Goal: Information Seeking & Learning: Check status

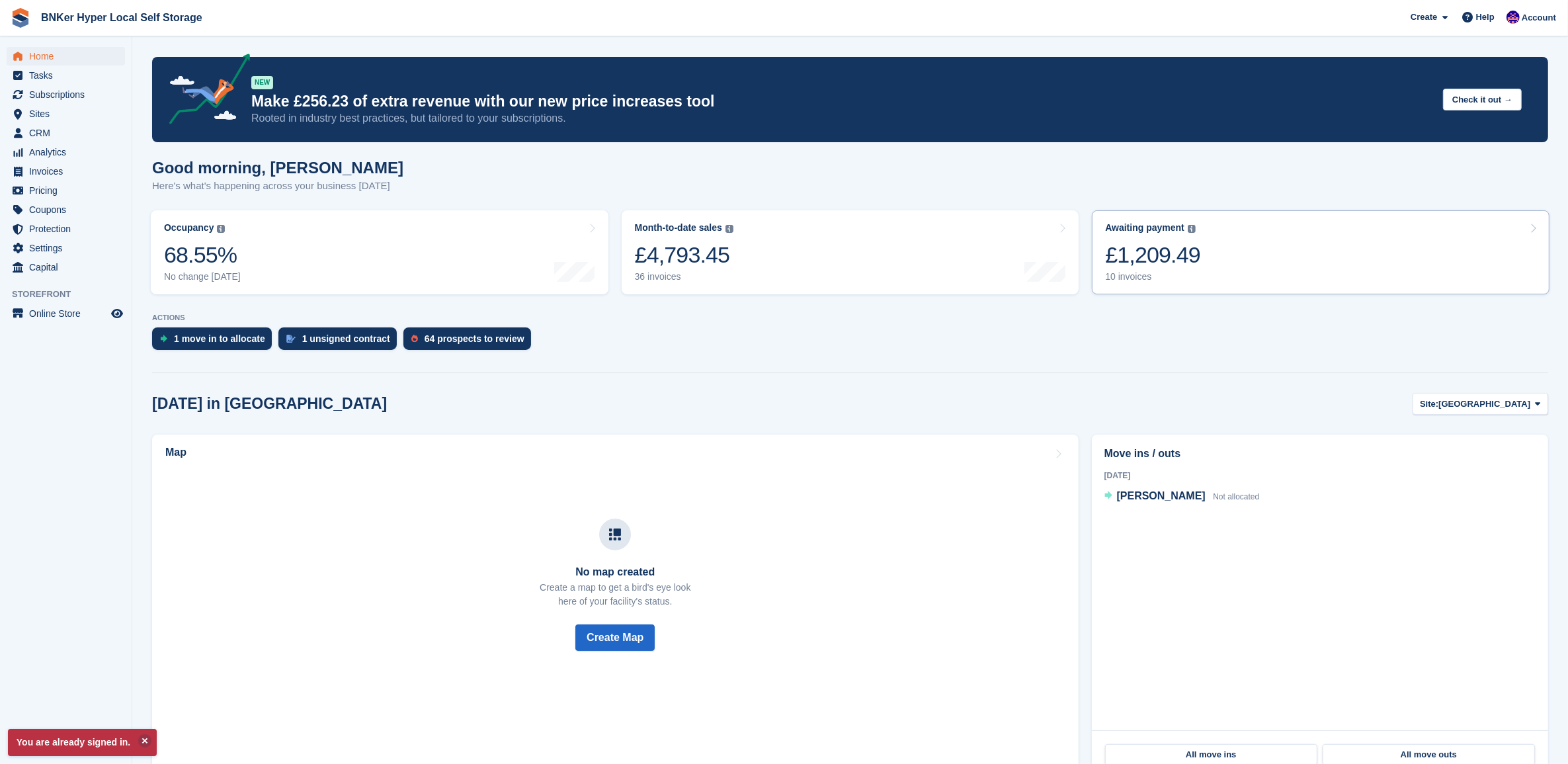
click at [1176, 243] on div "£1,209.49" at bounding box center [1153, 255] width 95 height 27
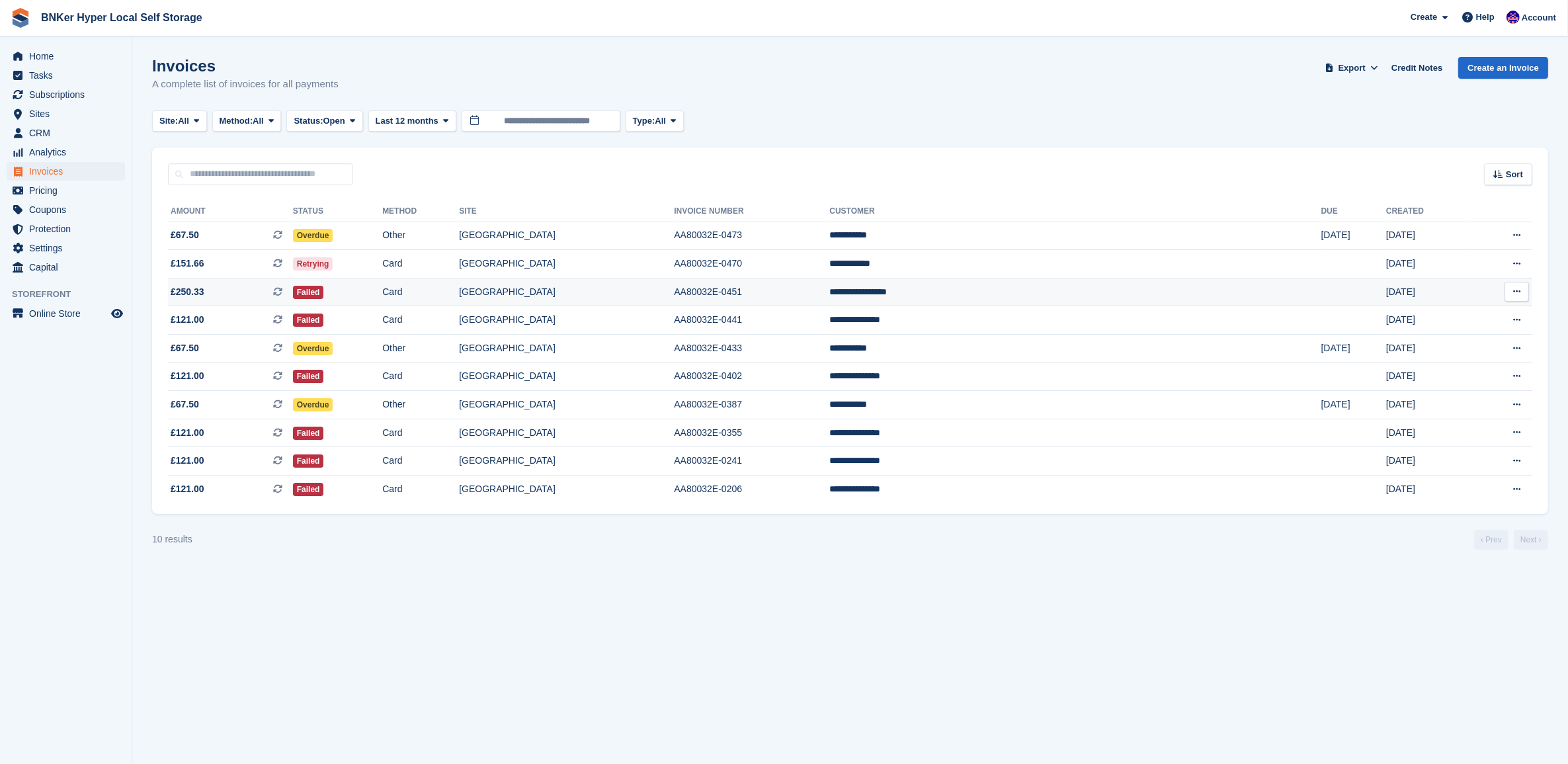
click at [1068, 291] on td "**********" at bounding box center [1075, 292] width 492 height 28
click at [1050, 372] on td "**********" at bounding box center [1075, 377] width 492 height 28
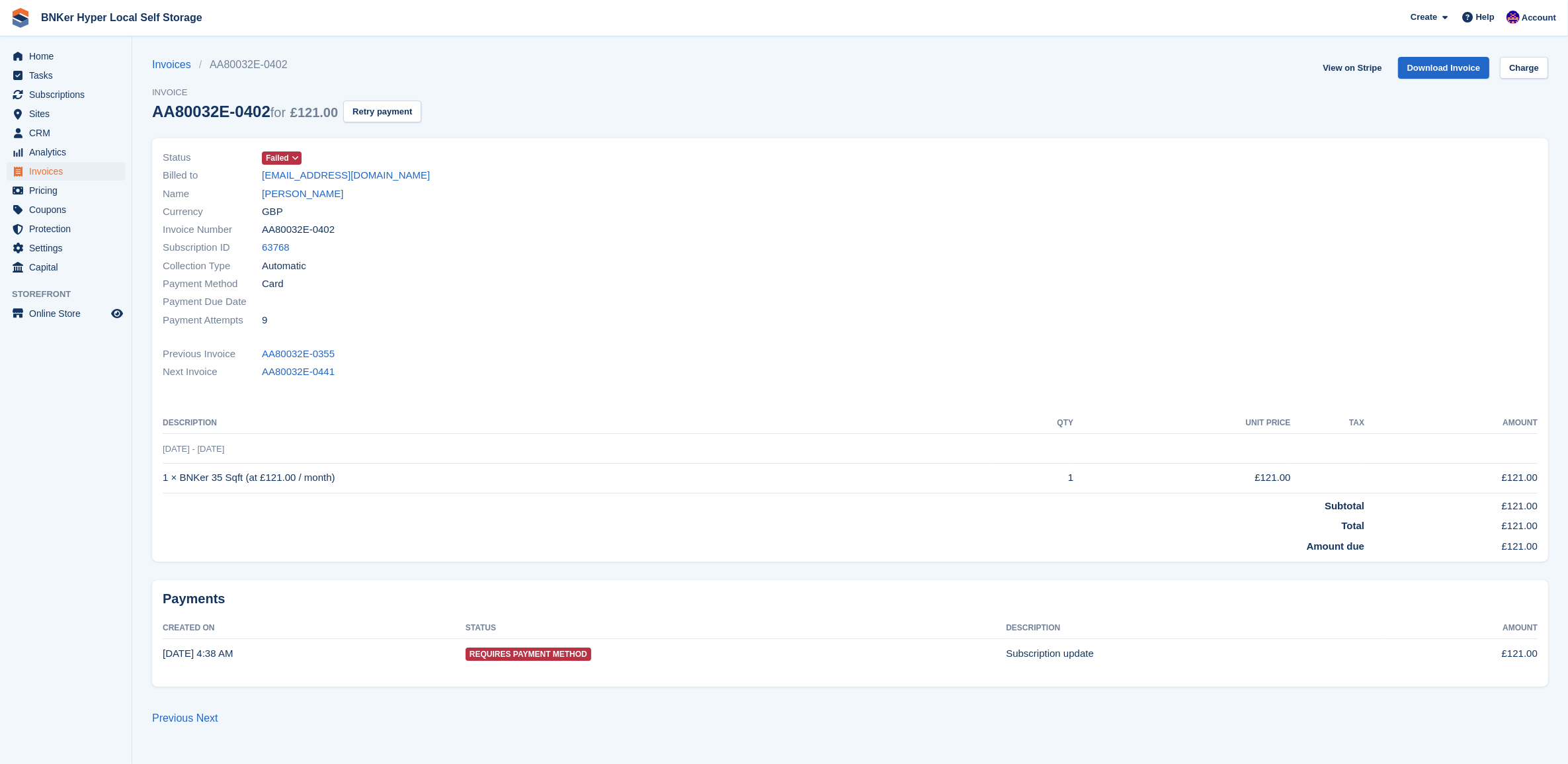
click at [288, 201] on div "Name David Akinsanya" at bounding box center [503, 193] width 680 height 18
click at [288, 194] on link "David Akinsanya" at bounding box center [302, 194] width 81 height 15
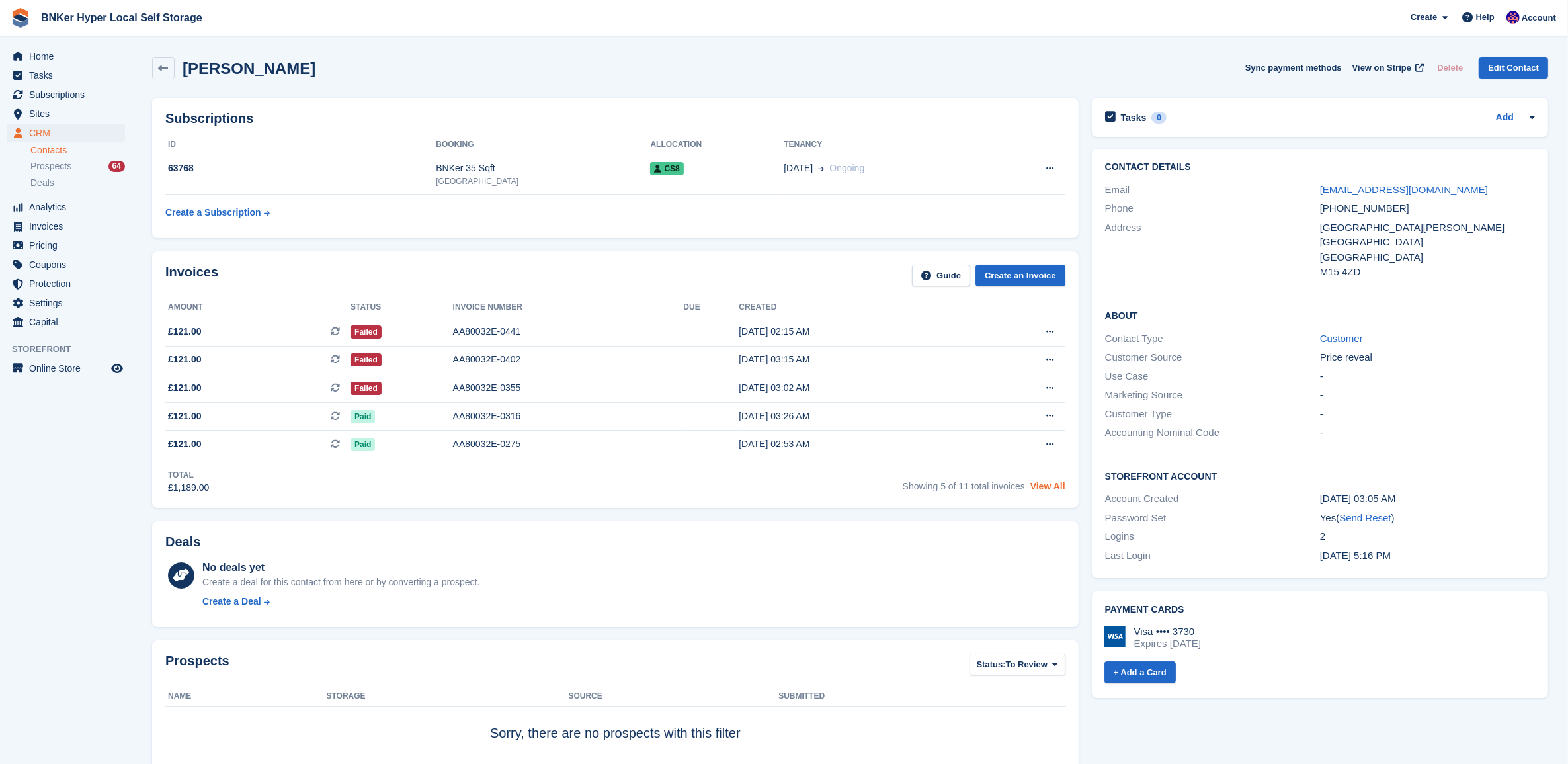
click at [1055, 487] on link "View All" at bounding box center [1048, 486] width 35 height 11
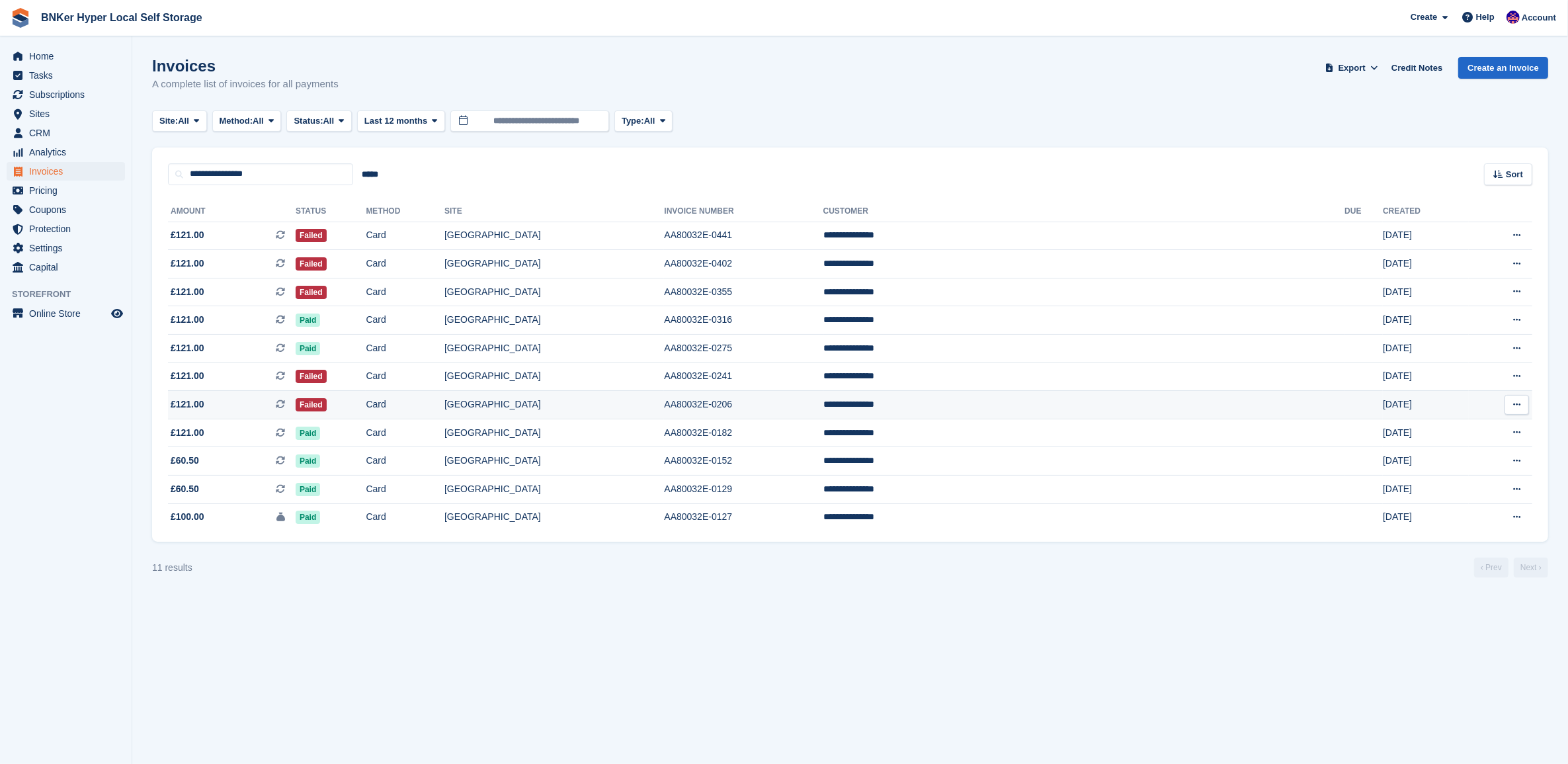
click at [1055, 402] on td "**********" at bounding box center [1085, 405] width 522 height 28
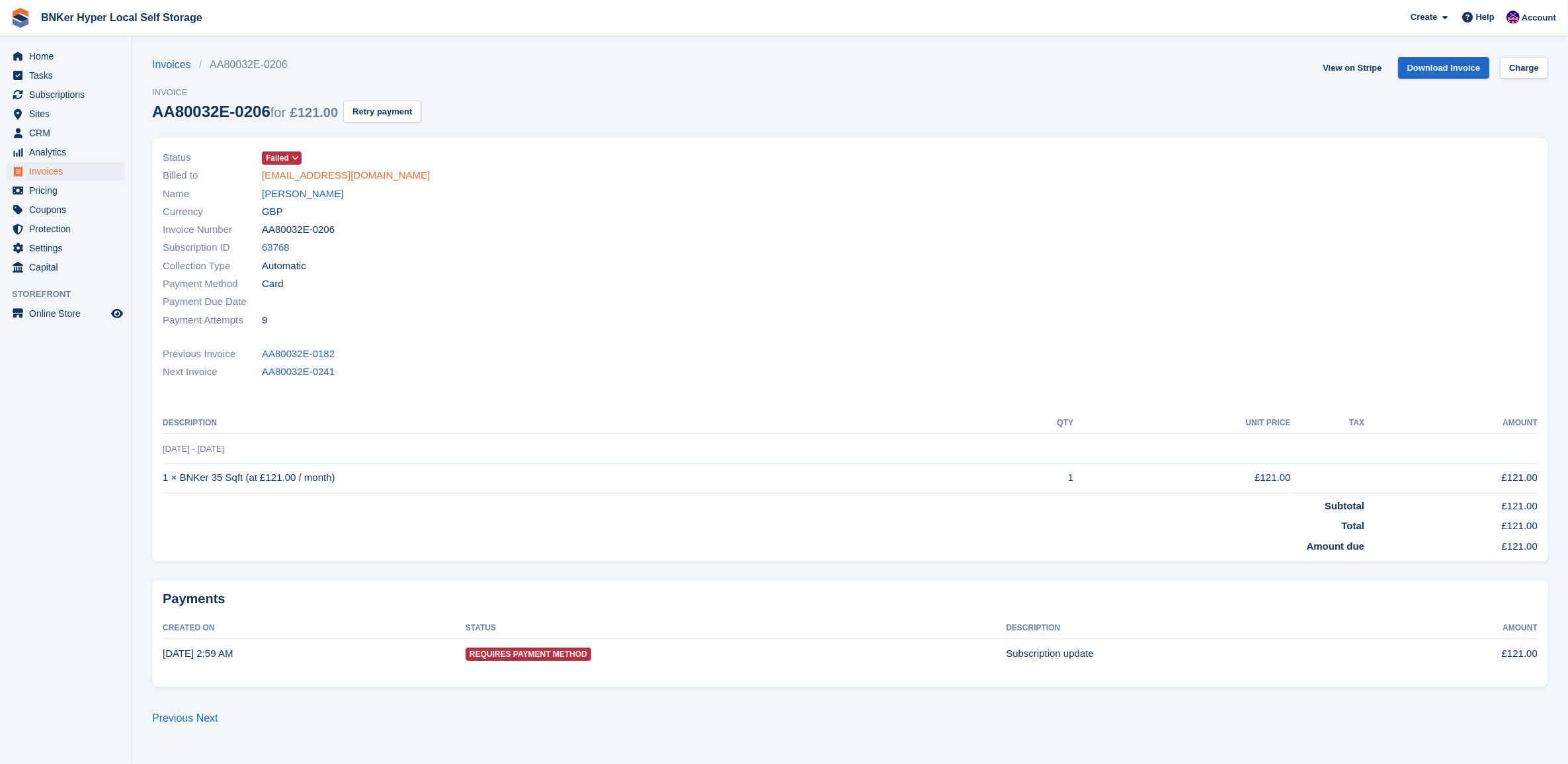
click at [313, 170] on link "kehinde@outlook.ie" at bounding box center [346, 175] width 168 height 15
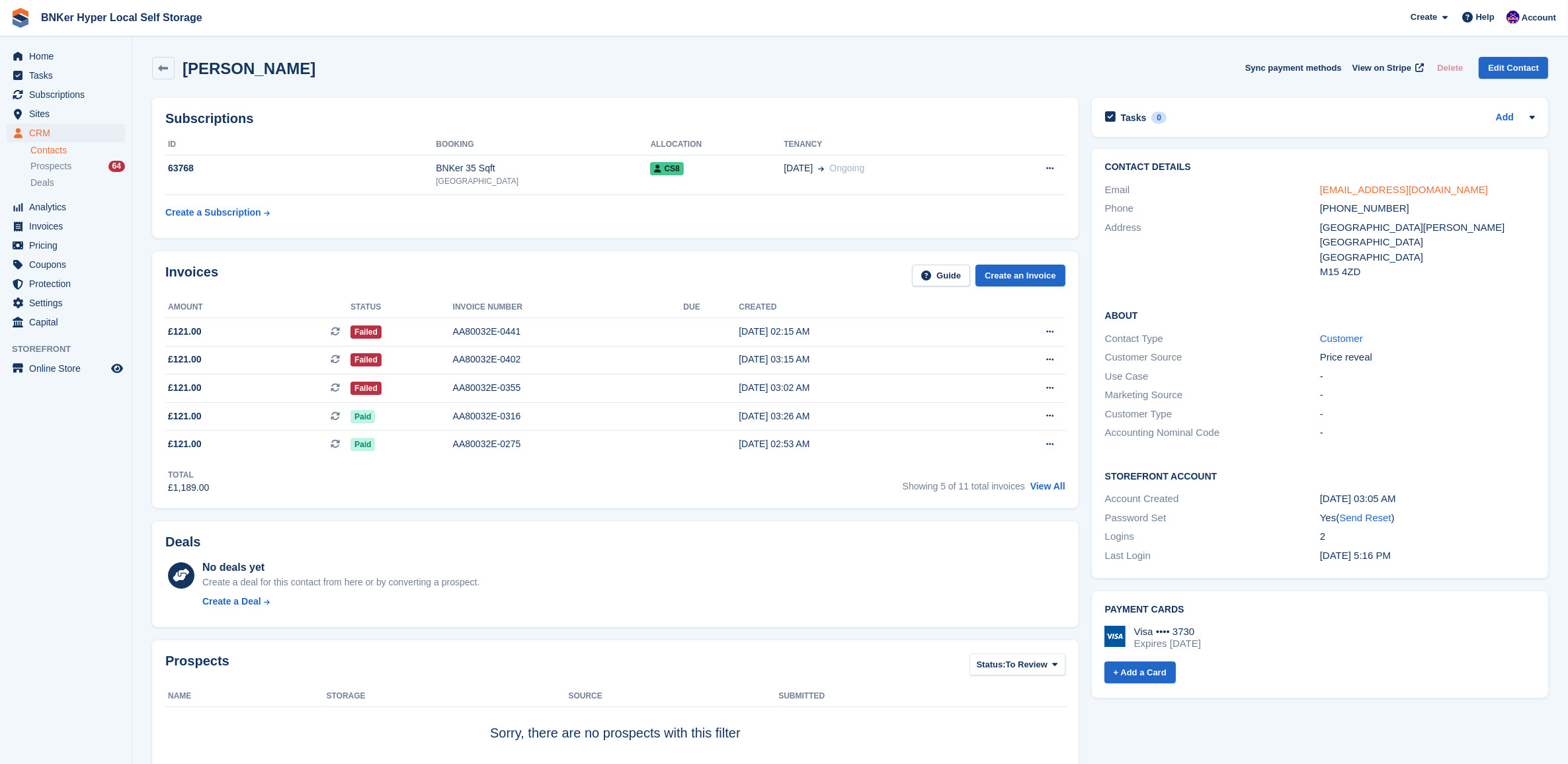
click at [1353, 193] on link "kehinde@outlook.ie" at bounding box center [1404, 189] width 168 height 11
click at [1045, 487] on link "View All" at bounding box center [1048, 486] width 35 height 11
click at [1351, 341] on link "Customer" at bounding box center [1341, 338] width 43 height 11
drag, startPoint x: 1319, startPoint y: 226, endPoint x: 1336, endPoint y: 230, distance: 17.5
click at [1336, 230] on div "603 Elizabeth Towers" at bounding box center [1427, 228] width 215 height 15
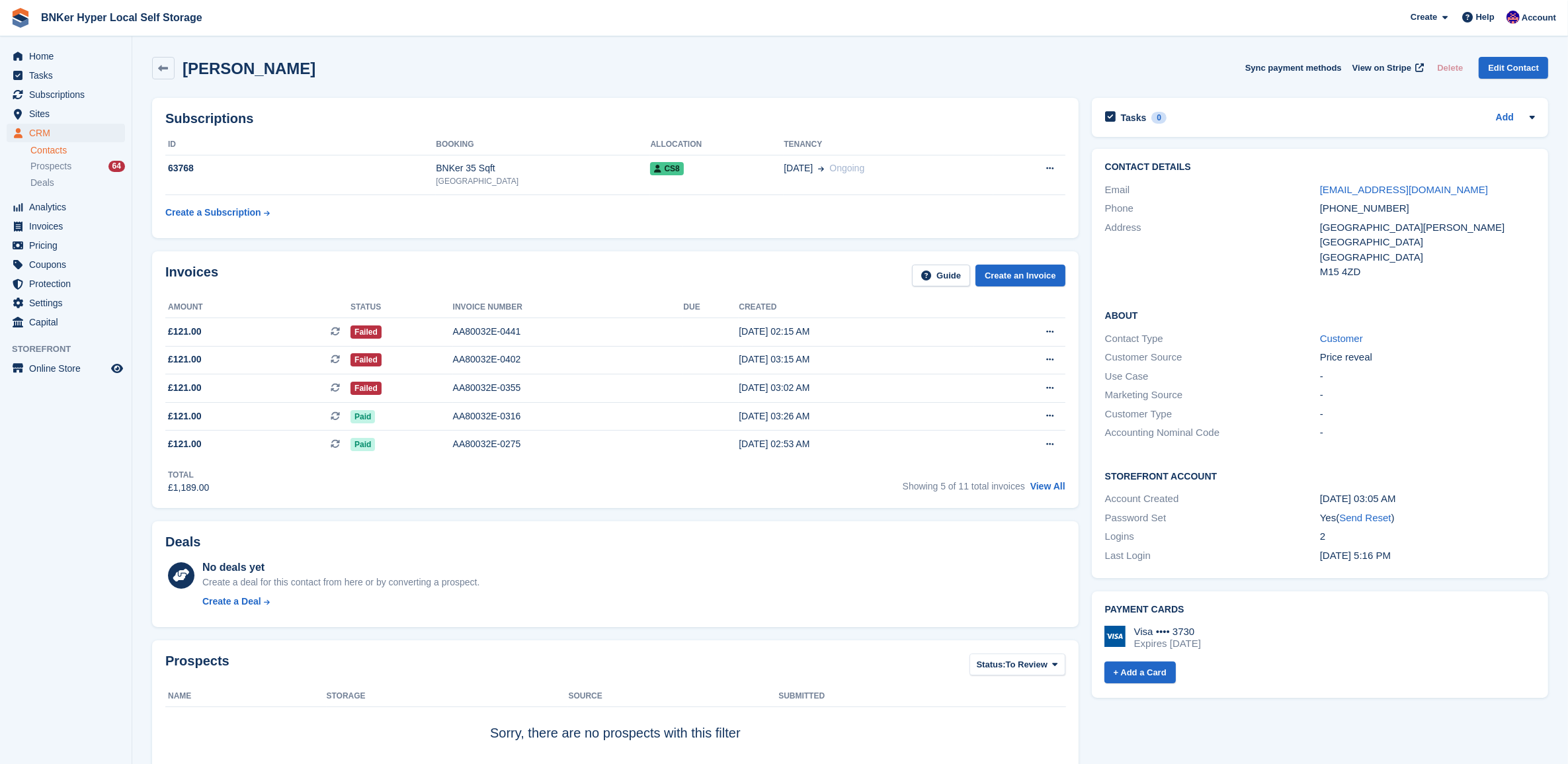
drag, startPoint x: 1336, startPoint y: 230, endPoint x: 1317, endPoint y: 224, distance: 19.9
drag, startPoint x: 1317, startPoint y: 224, endPoint x: 1238, endPoint y: 242, distance: 81.0
click at [1196, 242] on div "Address" at bounding box center [1213, 250] width 215 height 59
drag, startPoint x: 1336, startPoint y: 223, endPoint x: 1308, endPoint y: 225, distance: 28.1
click at [1308, 225] on div "Address 603 Elizabeth Towers Manchester United Kingdom M15 4ZD" at bounding box center [1321, 250] width 430 height 64
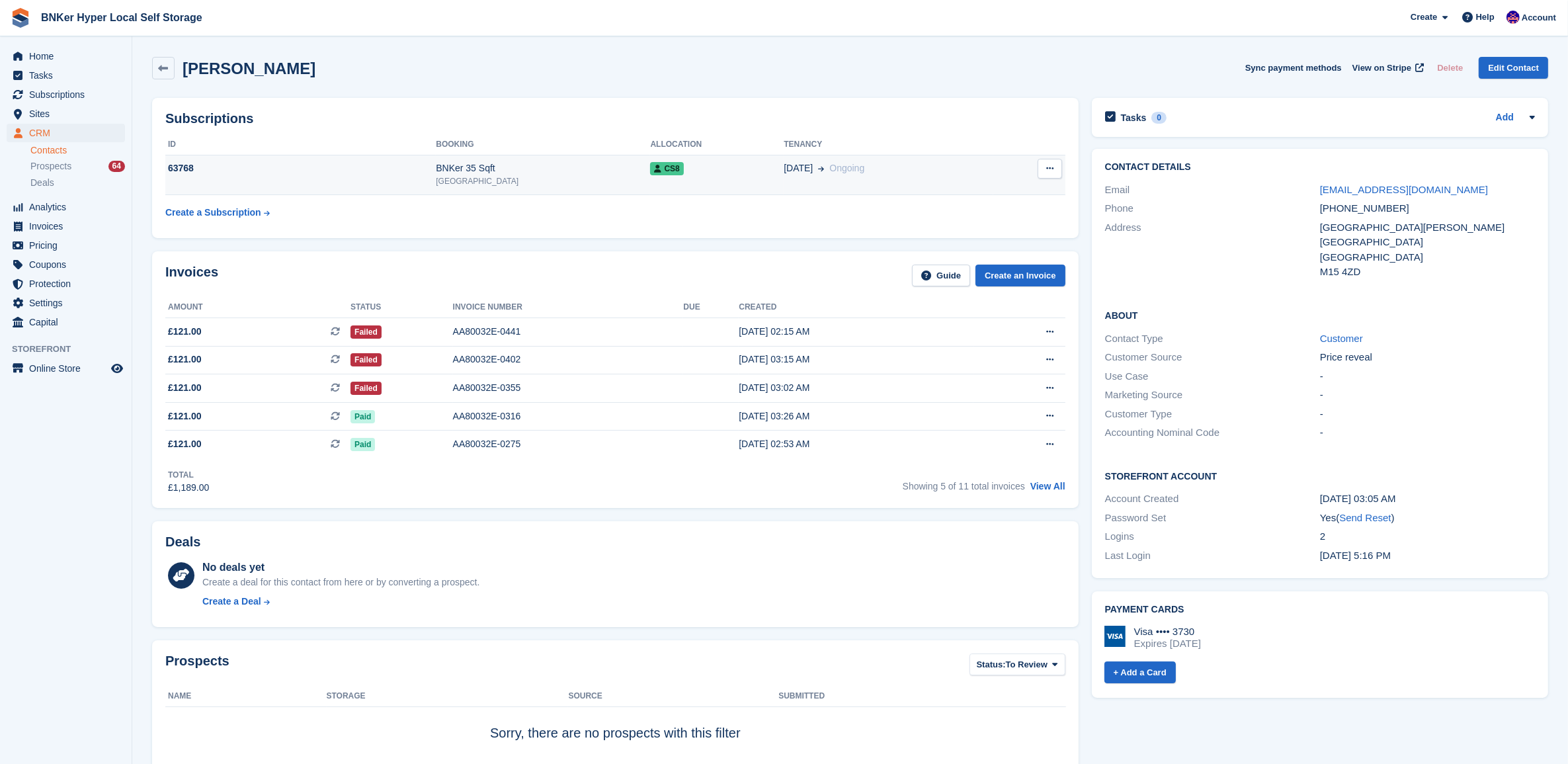
click at [914, 176] on td "01 Dec Ongoing" at bounding box center [888, 175] width 210 height 41
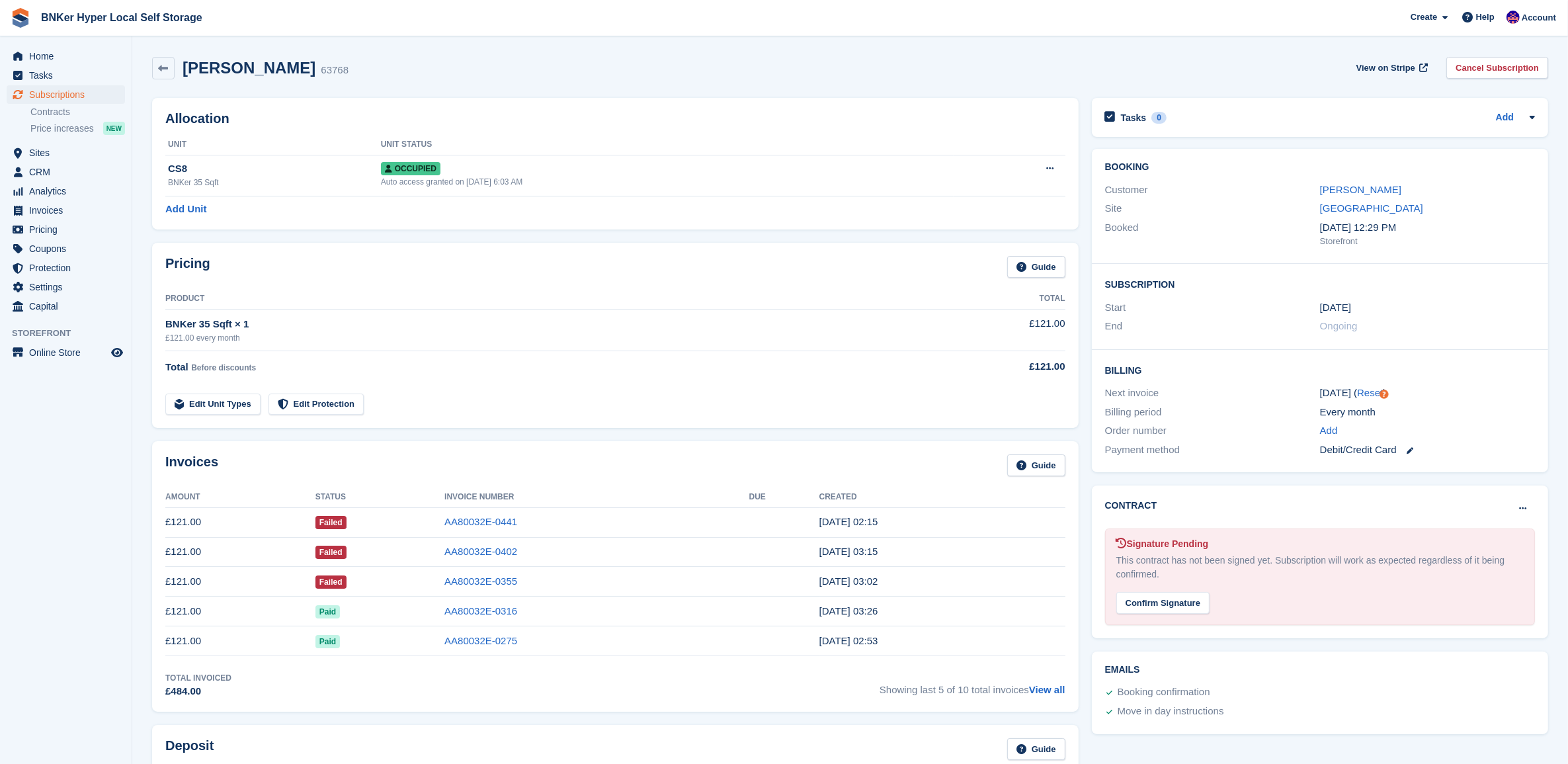
drag, startPoint x: 1423, startPoint y: 197, endPoint x: 1350, endPoint y: 197, distance: 73.0
click at [1350, 197] on div "David Akinsanya" at bounding box center [1427, 190] width 215 height 15
drag, startPoint x: 1350, startPoint y: 197, endPoint x: 1359, endPoint y: 193, distance: 9.8
copy link "Akinsanya"
click at [1479, 192] on div "David Akinsanya" at bounding box center [1427, 190] width 215 height 15
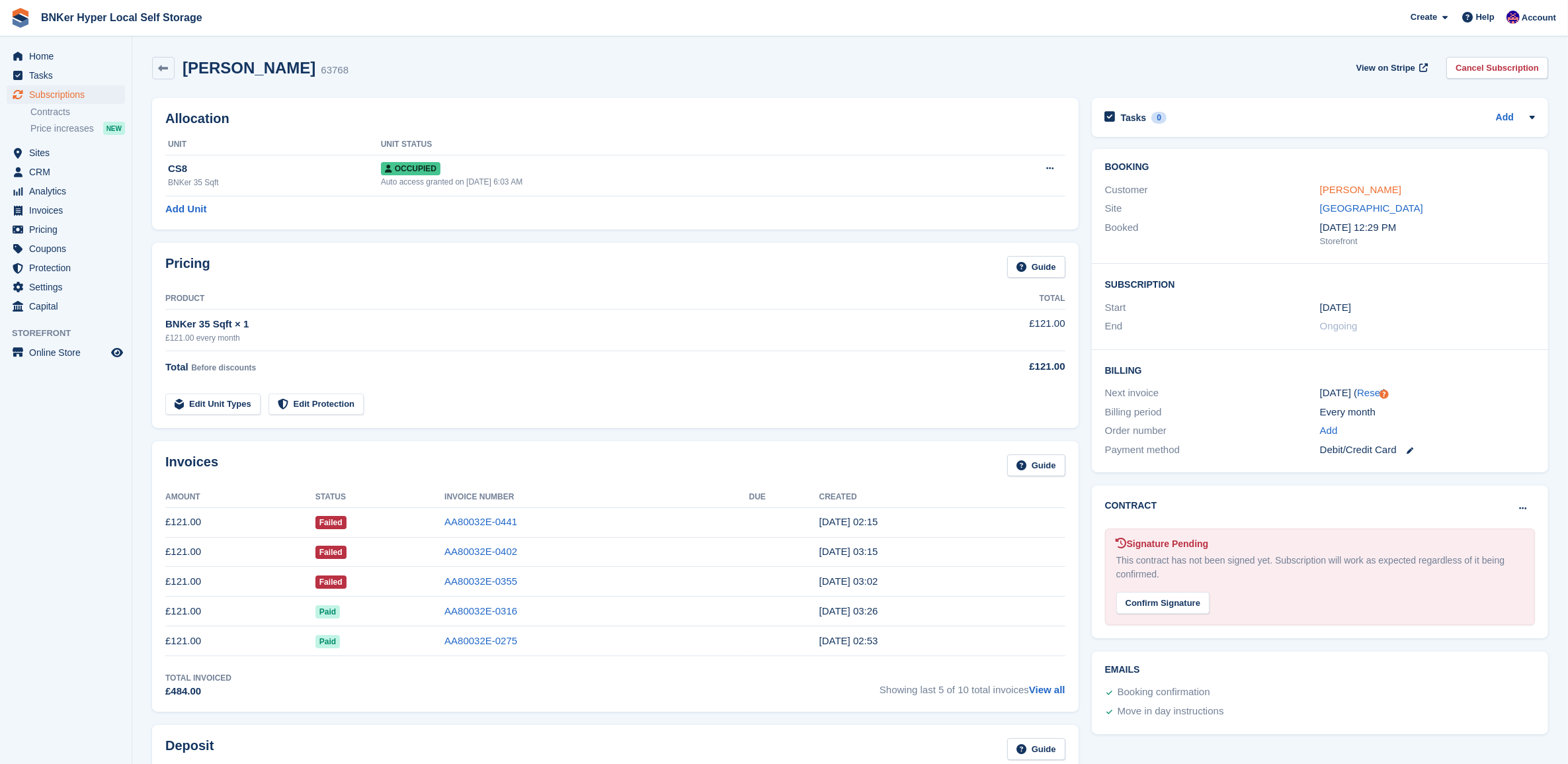
drag, startPoint x: 1406, startPoint y: 192, endPoint x: 1320, endPoint y: 191, distance: 86.0
click at [1320, 191] on div "David Akinsanya" at bounding box center [1427, 190] width 215 height 15
drag, startPoint x: 1320, startPoint y: 191, endPoint x: 1225, endPoint y: 210, distance: 96.9
click at [1225, 210] on div "Site" at bounding box center [1213, 208] width 215 height 15
click at [40, 58] on span "Home" at bounding box center [68, 55] width 79 height 18
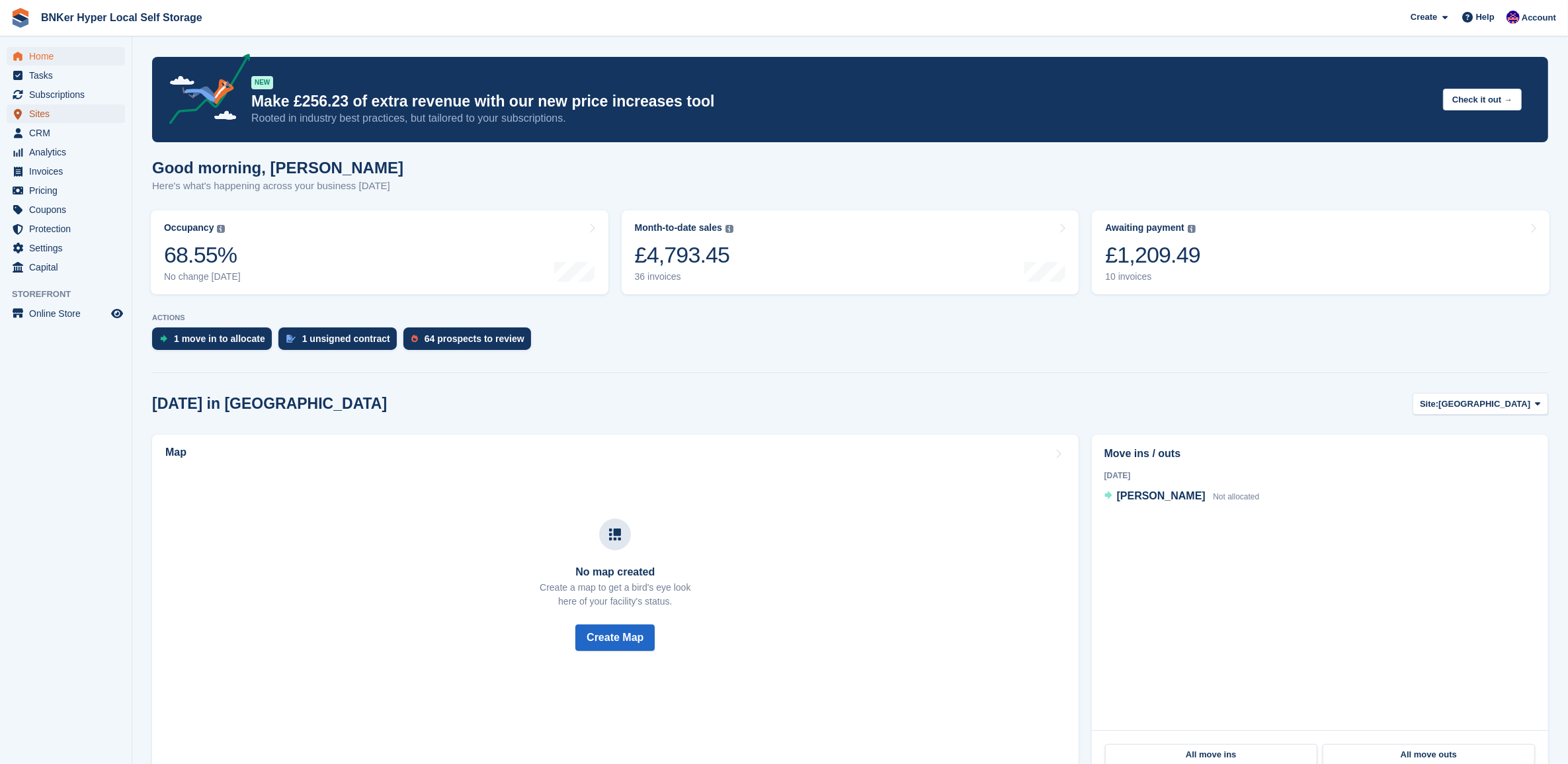
click at [38, 114] on span "Sites" at bounding box center [68, 114] width 79 height 18
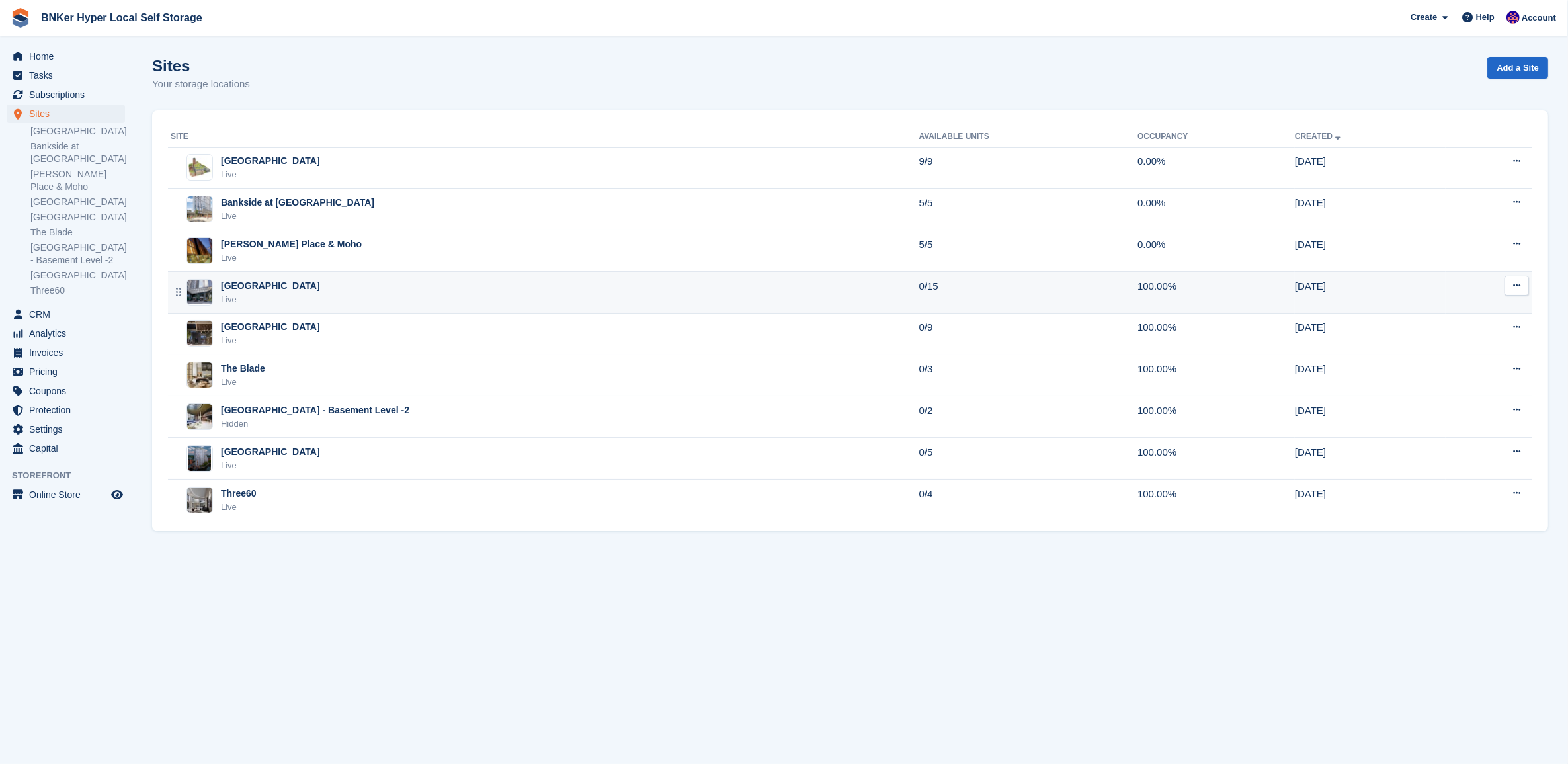
click at [249, 288] on div "[GEOGRAPHIC_DATA]" at bounding box center [270, 286] width 99 height 14
